Goal: Information Seeking & Learning: Check status

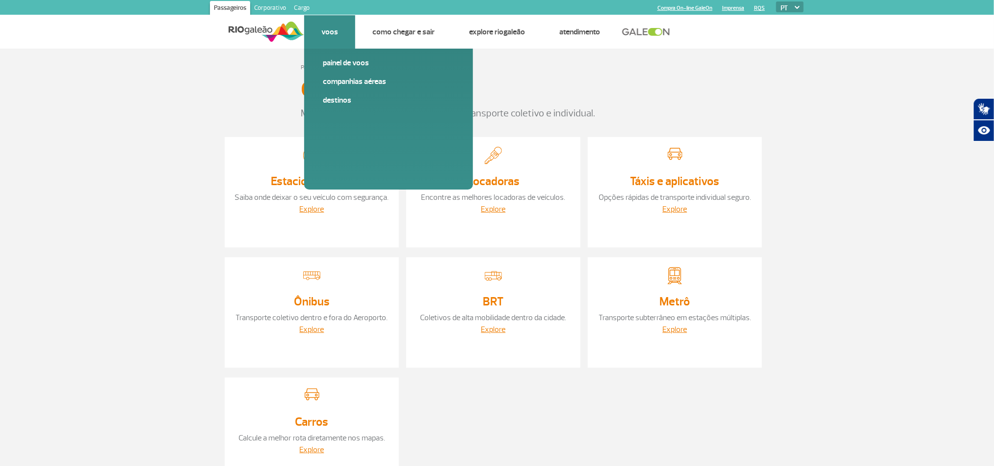
click at [308, 31] on li "Voos Painel de voos Companhias Aéreas Destinos" at bounding box center [329, 31] width 51 height 33
click at [343, 59] on link "Painel de voos" at bounding box center [388, 62] width 131 height 11
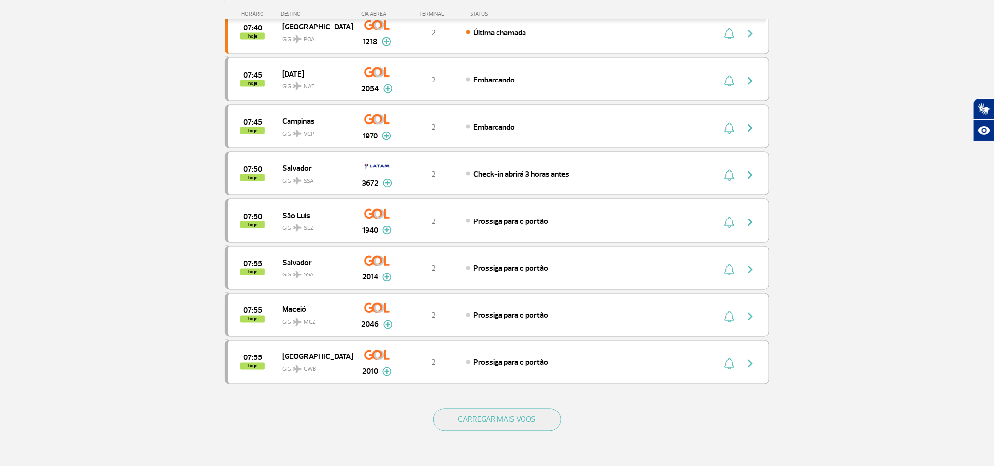
scroll to position [883, 0]
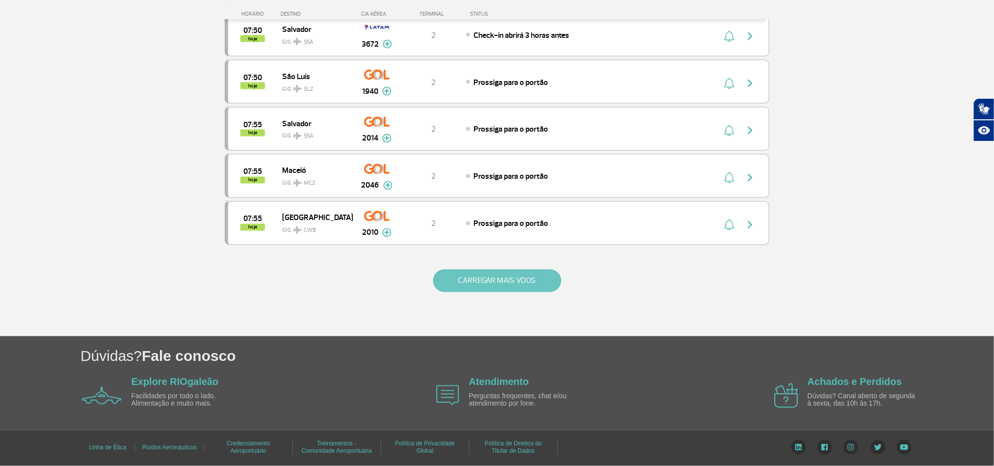
click at [474, 274] on button "CARREGAR MAIS VOOS" at bounding box center [497, 280] width 128 height 23
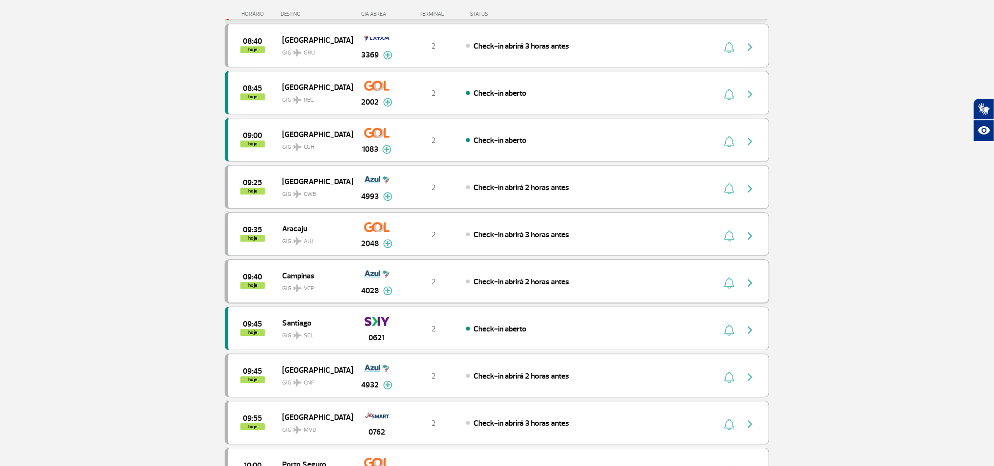
scroll to position [1325, 0]
click at [754, 241] on button "button" at bounding box center [752, 233] width 23 height 16
